Goal: Information Seeking & Learning: Learn about a topic

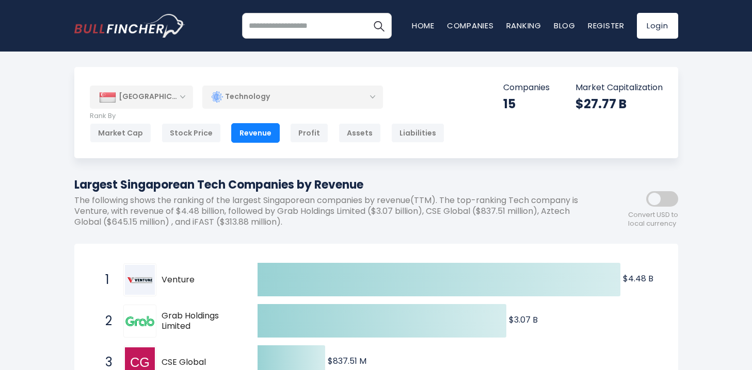
click at [175, 276] on span "Venture" at bounding box center [200, 280] width 78 height 11
click at [176, 279] on span "Venture" at bounding box center [200, 280] width 78 height 11
click at [168, 286] on div "1 Venture V03.SI" at bounding box center [169, 280] width 139 height 33
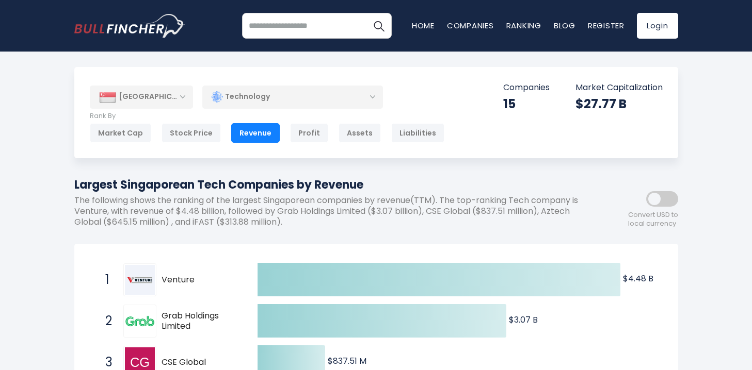
click at [342, 226] on p "The following shows the ranking of the largest Singaporean companies by revenue…" at bounding box center [329, 212] width 511 height 32
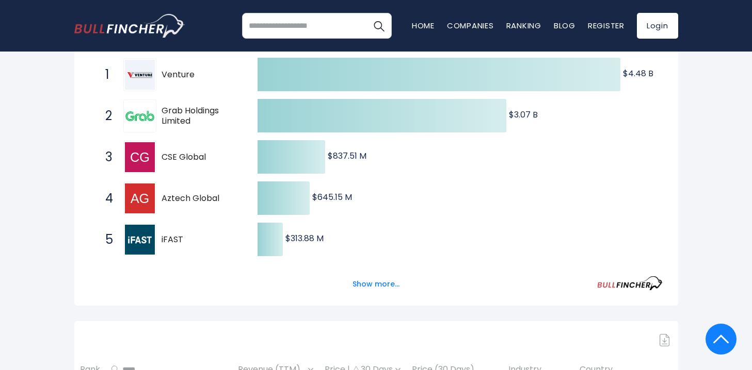
scroll to position [206, 0]
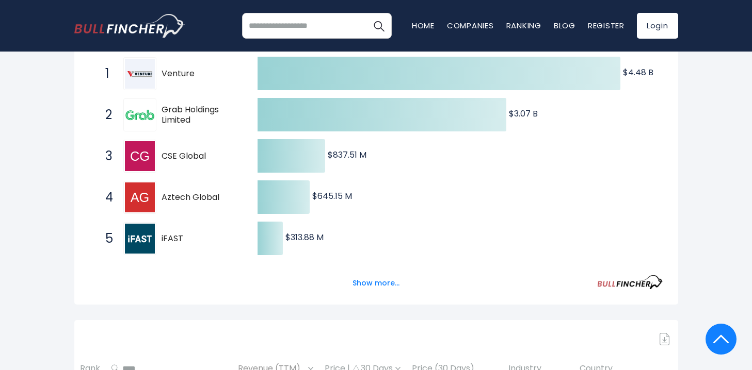
drag, startPoint x: 361, startPoint y: 282, endPoint x: 348, endPoint y: 282, distance: 13.4
click at [361, 282] on button "Show more..." at bounding box center [375, 283] width 59 height 17
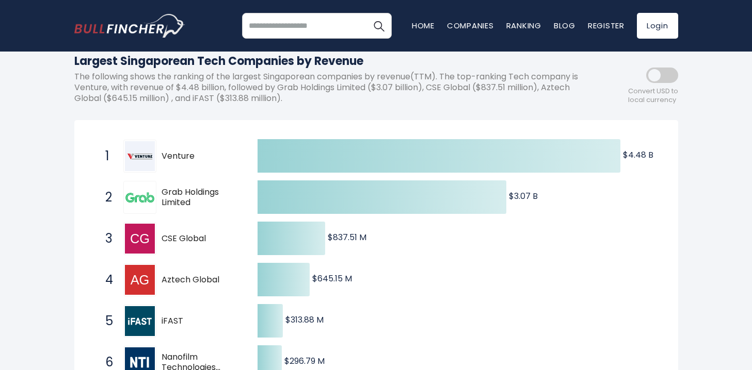
scroll to position [103, 0]
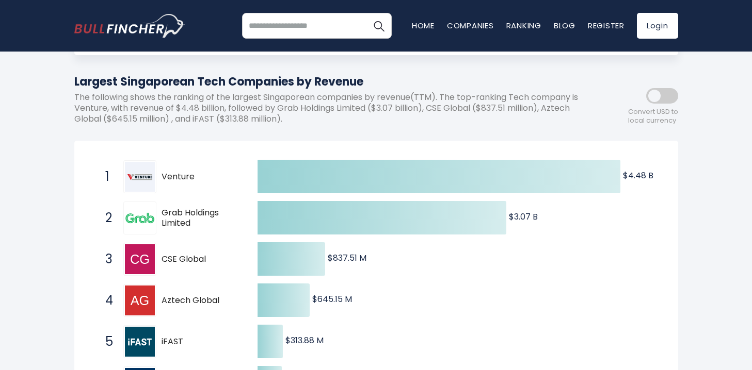
click at [183, 158] on span "1 Venture V03.SI" at bounding box center [172, 177] width 155 height 38
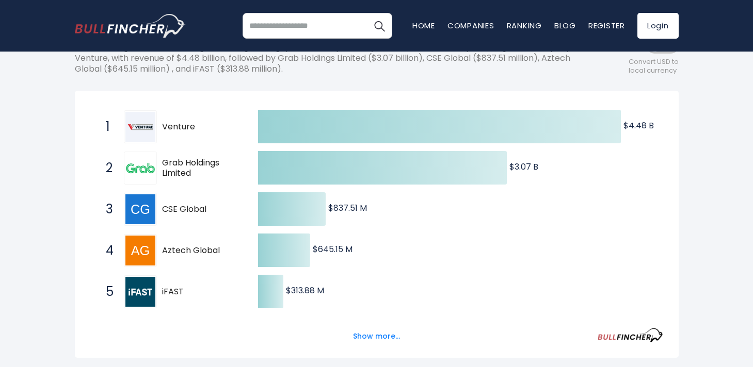
scroll to position [222, 0]
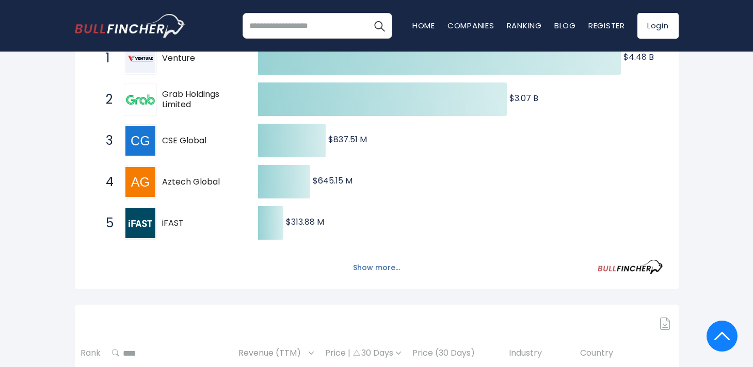
click at [355, 263] on button "Show more..." at bounding box center [376, 268] width 59 height 17
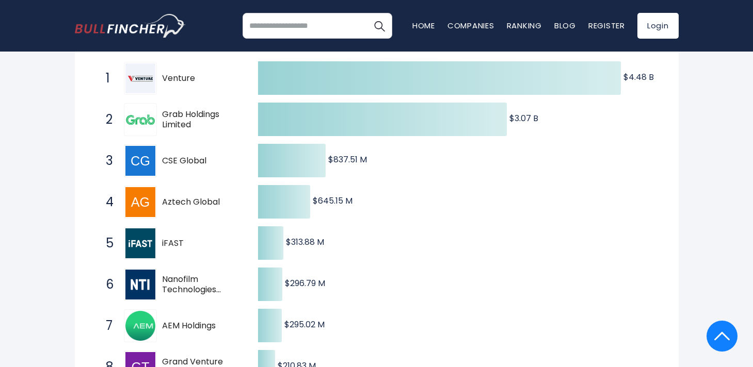
scroll to position [158, 0]
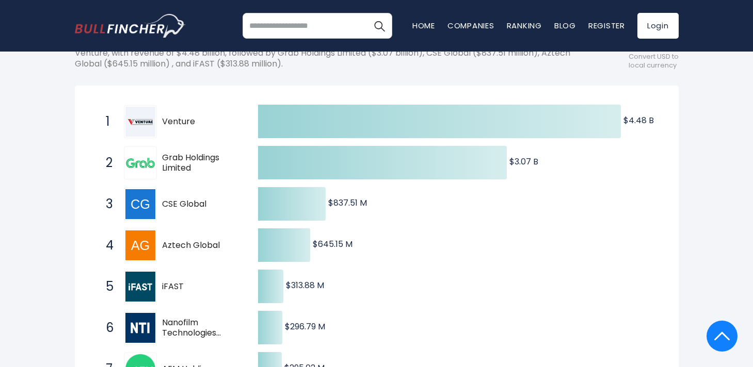
click at [180, 123] on span "Venture" at bounding box center [201, 122] width 78 height 11
